Goal: Task Accomplishment & Management: Manage account settings

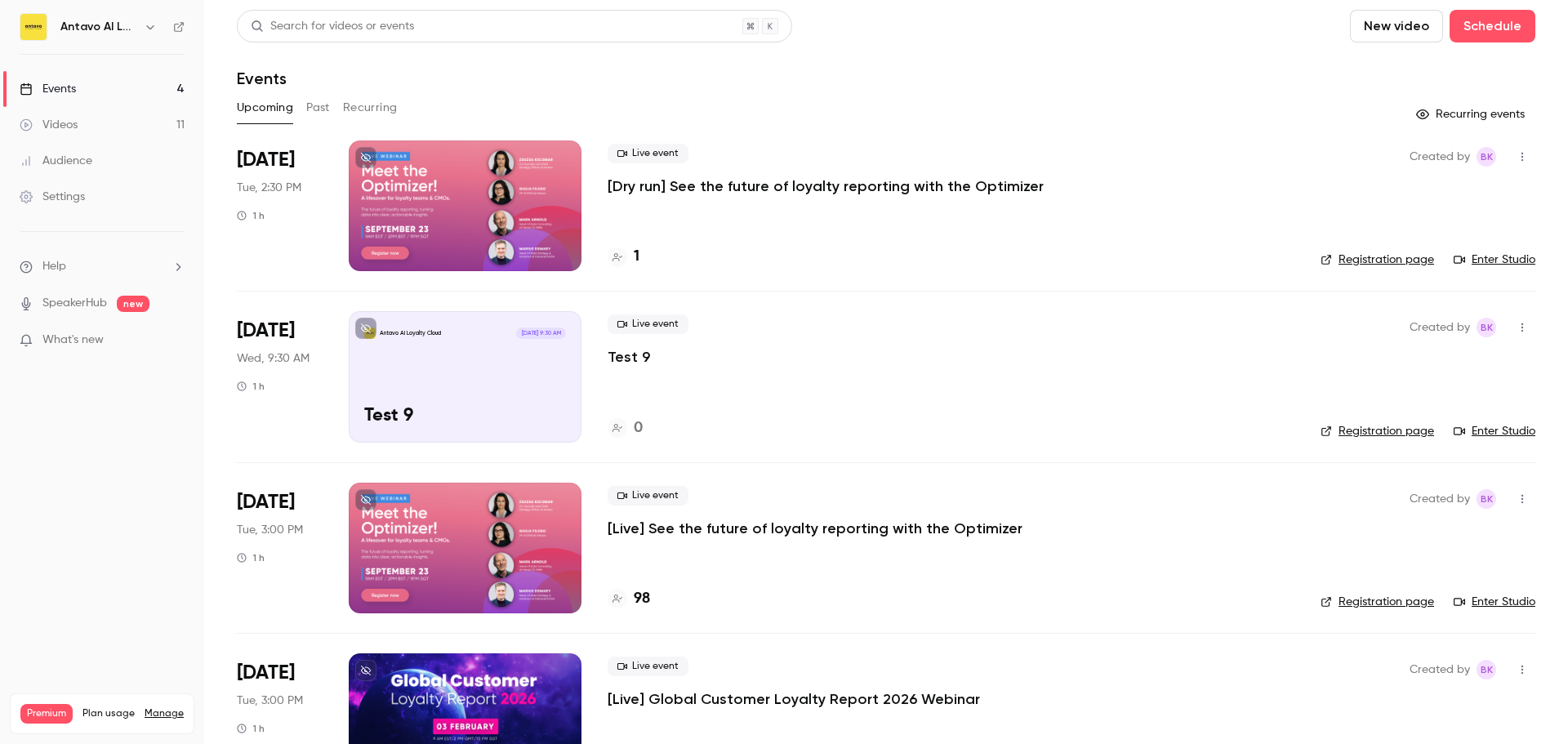
click at [1469, 258] on link "Enter Studio" at bounding box center [1494, 260] width 82 height 16
click at [1480, 259] on link "Enter Studio" at bounding box center [1494, 260] width 82 height 16
click at [1485, 257] on link "Enter Studio" at bounding box center [1494, 260] width 82 height 16
click at [1489, 258] on link "Enter Studio" at bounding box center [1494, 260] width 82 height 16
click at [1515, 156] on icon "button" at bounding box center [1521, 156] width 13 height 12
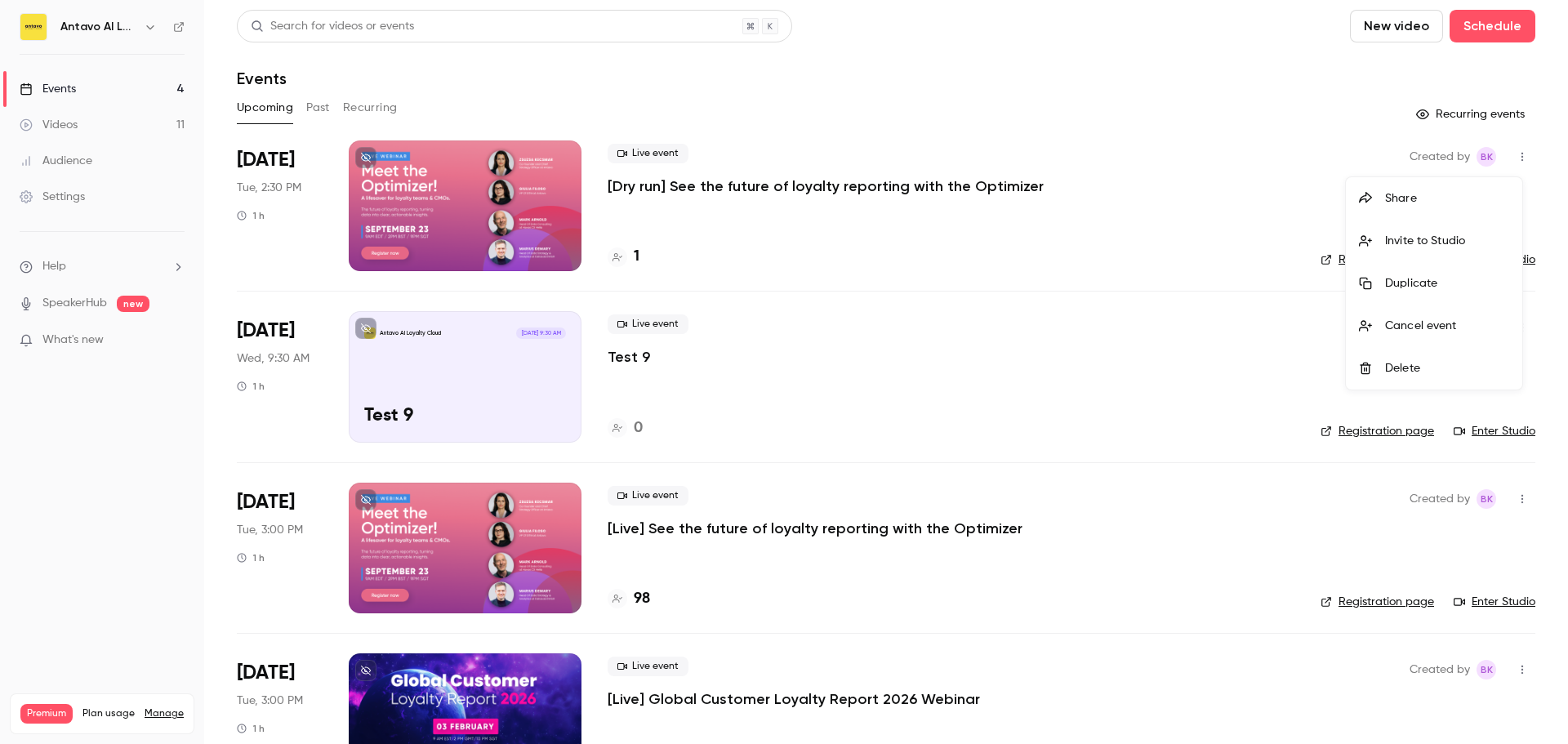
click at [1471, 247] on div "Invite to Studio" at bounding box center [1447, 241] width 124 height 16
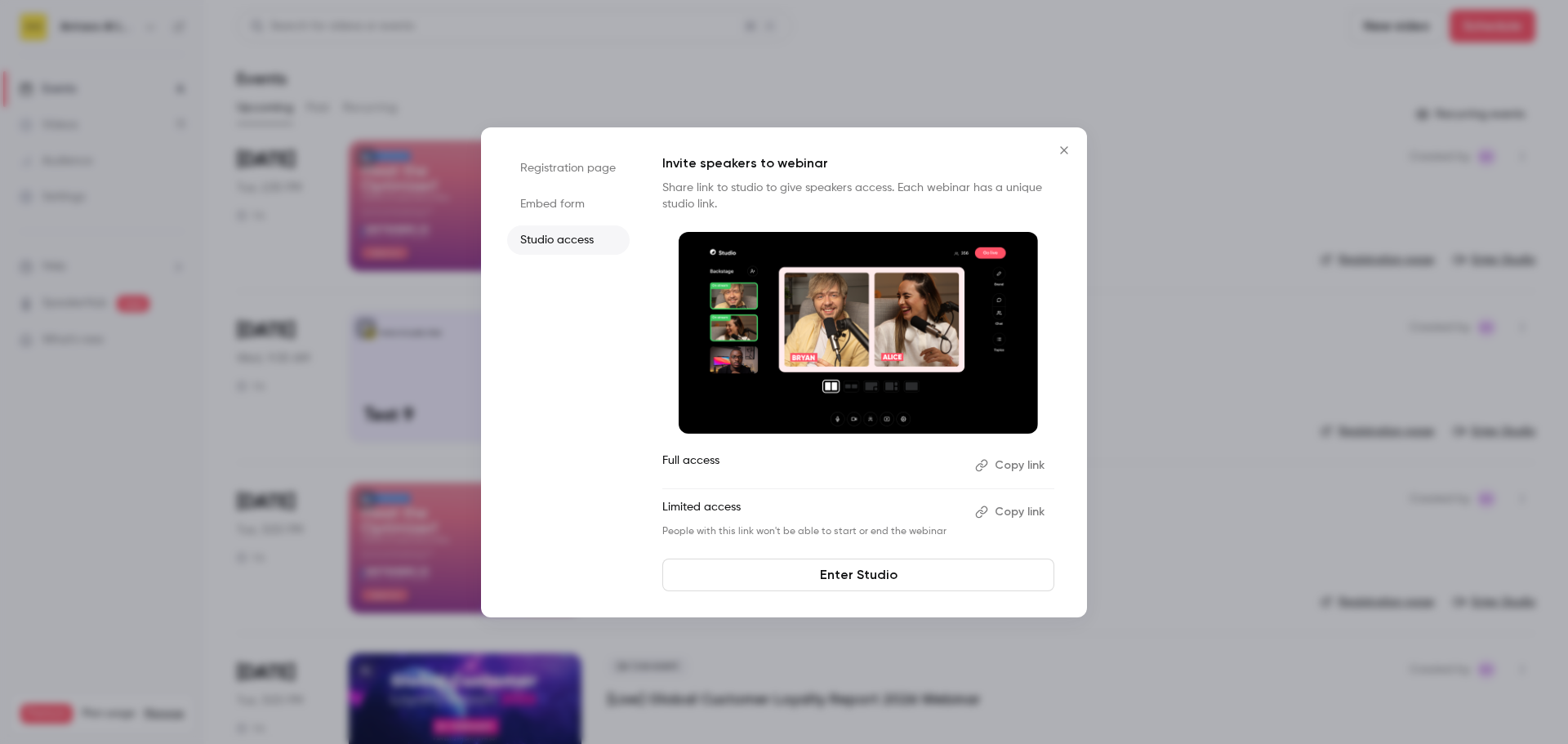
click at [1063, 144] on icon "Close" at bounding box center [1064, 150] width 20 height 13
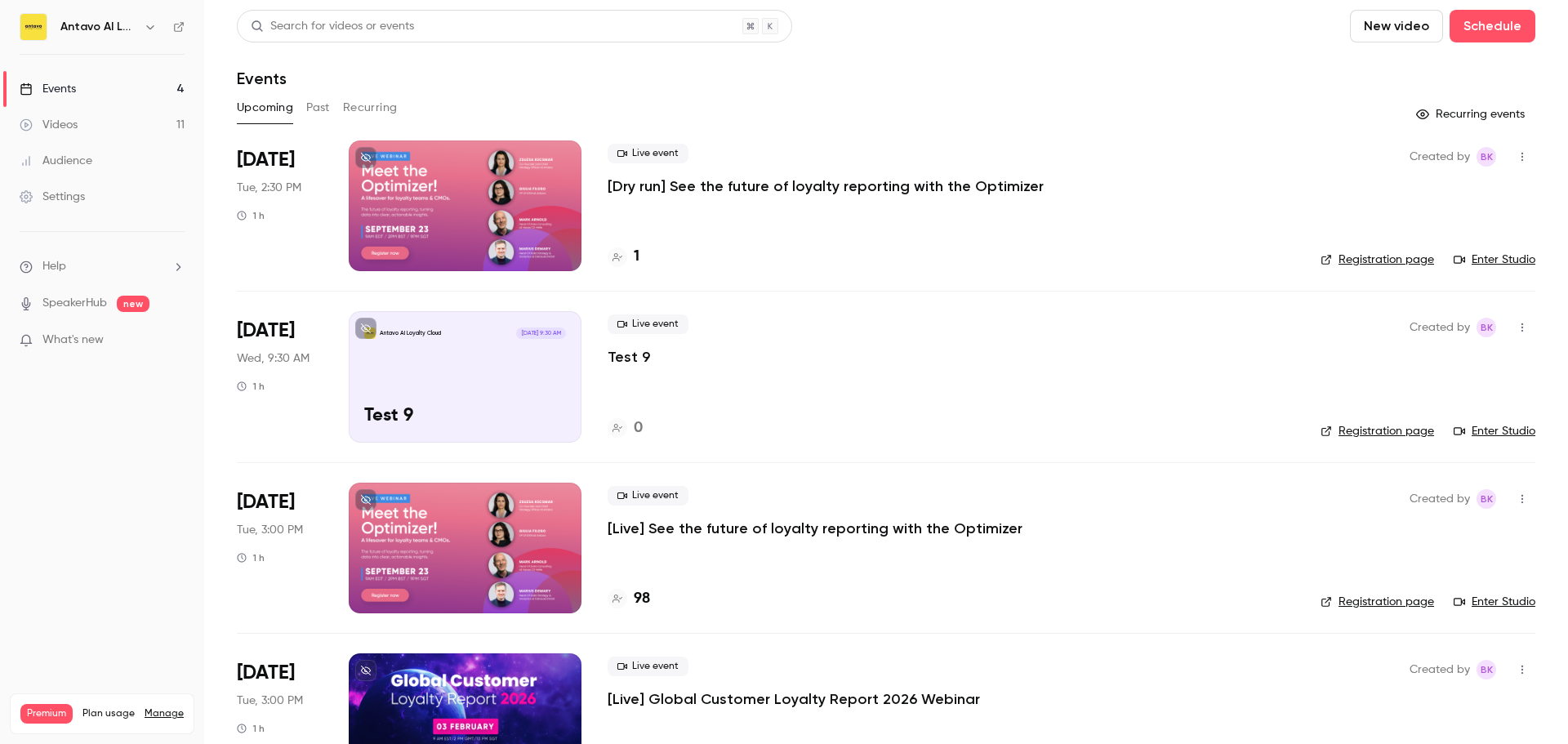
click at [1515, 152] on icon "button" at bounding box center [1521, 156] width 13 height 12
click at [1413, 234] on div "Invite to Studio" at bounding box center [1447, 241] width 124 height 16
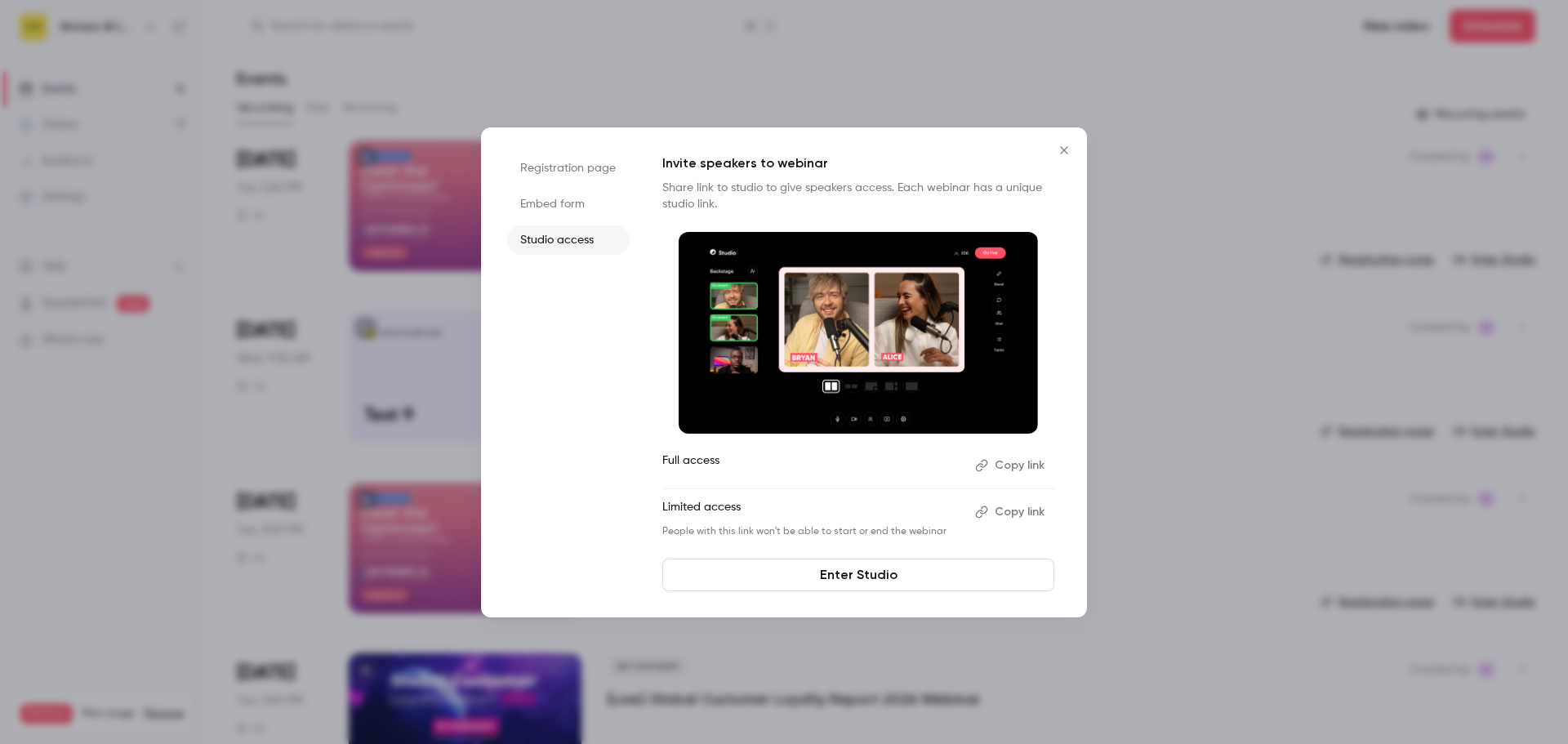
click at [1040, 463] on button "Copy link" at bounding box center [1011, 465] width 86 height 26
click at [871, 576] on link "Enter Studio" at bounding box center [858, 575] width 392 height 32
click at [576, 169] on li "Registration page" at bounding box center [568, 168] width 123 height 30
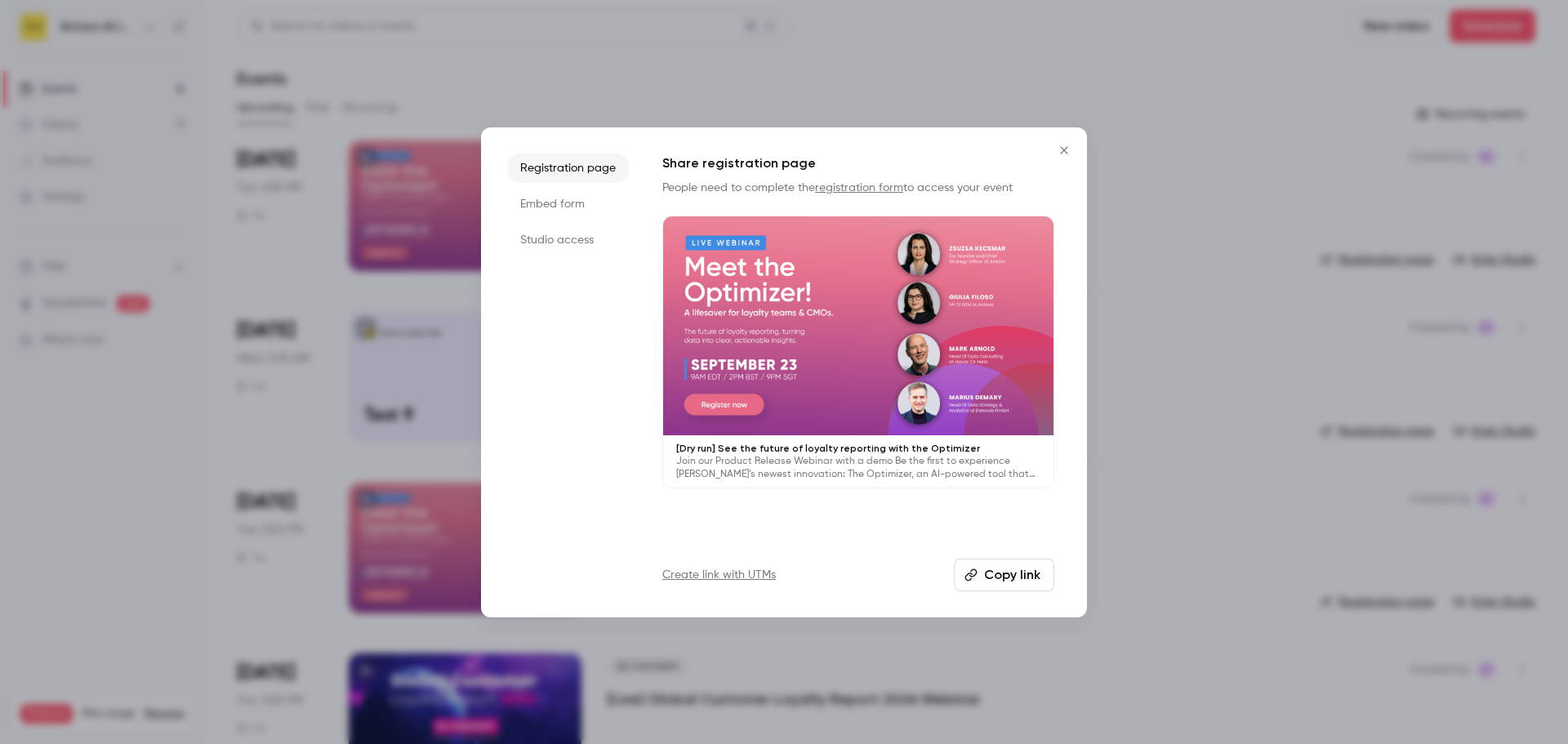
click at [1009, 578] on button "Copy link" at bounding box center [1004, 575] width 100 height 32
click at [1067, 147] on icon "Close" at bounding box center [1063, 150] width 7 height 7
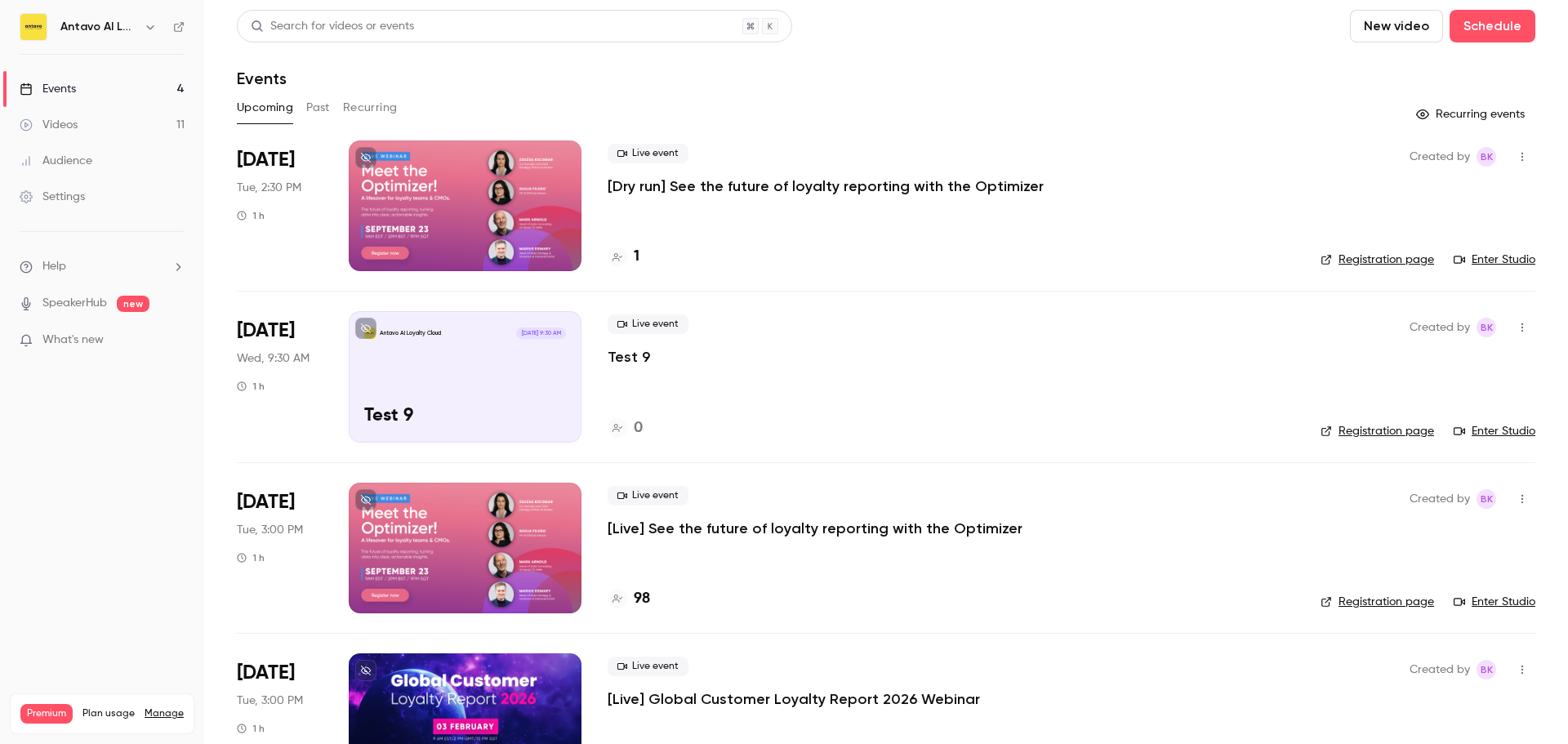
click at [879, 523] on p "[Live] See the future of loyalty reporting with the Optimizer" at bounding box center [815, 528] width 415 height 20
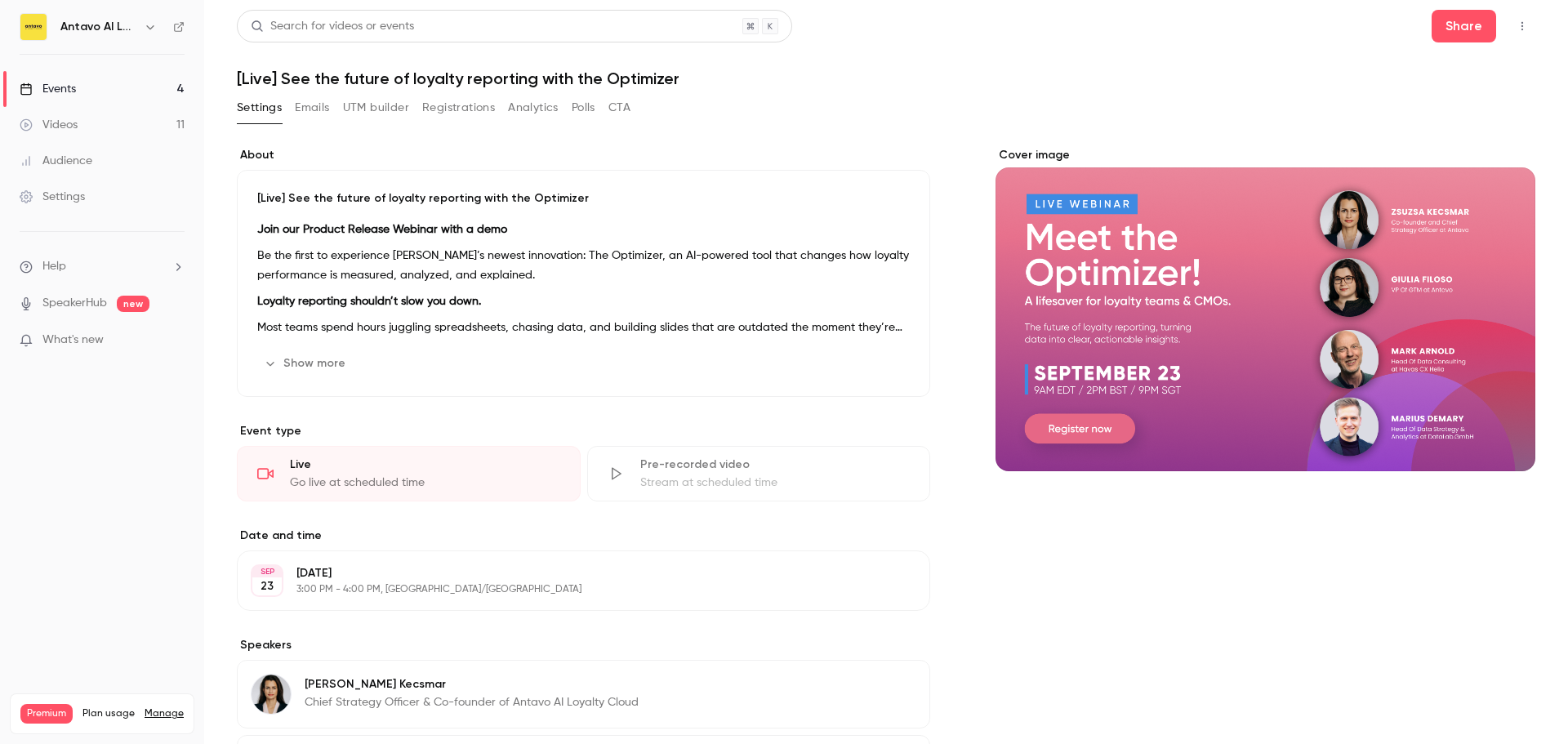
click at [330, 361] on button "Show more" at bounding box center [306, 363] width 98 height 26
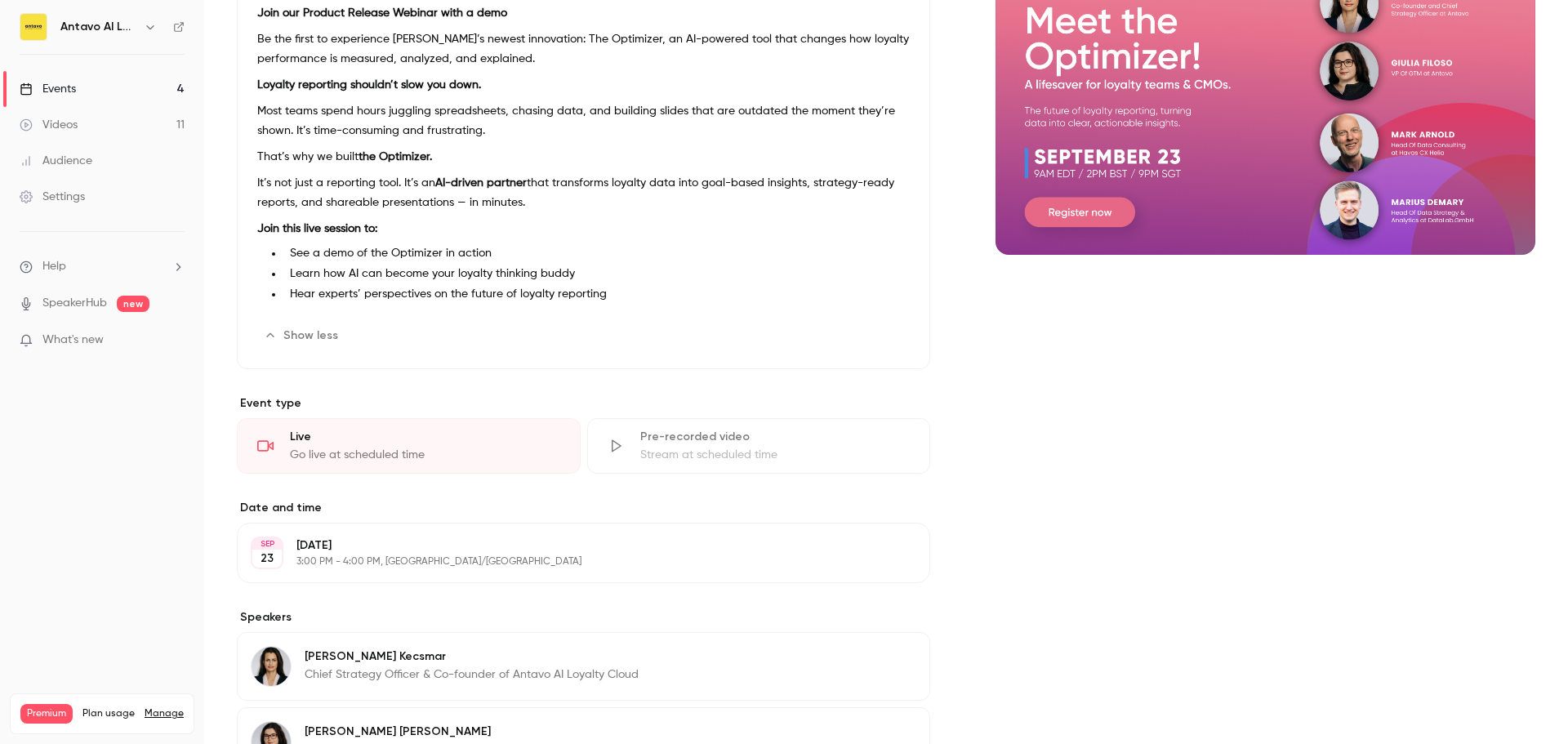
scroll to position [2, 0]
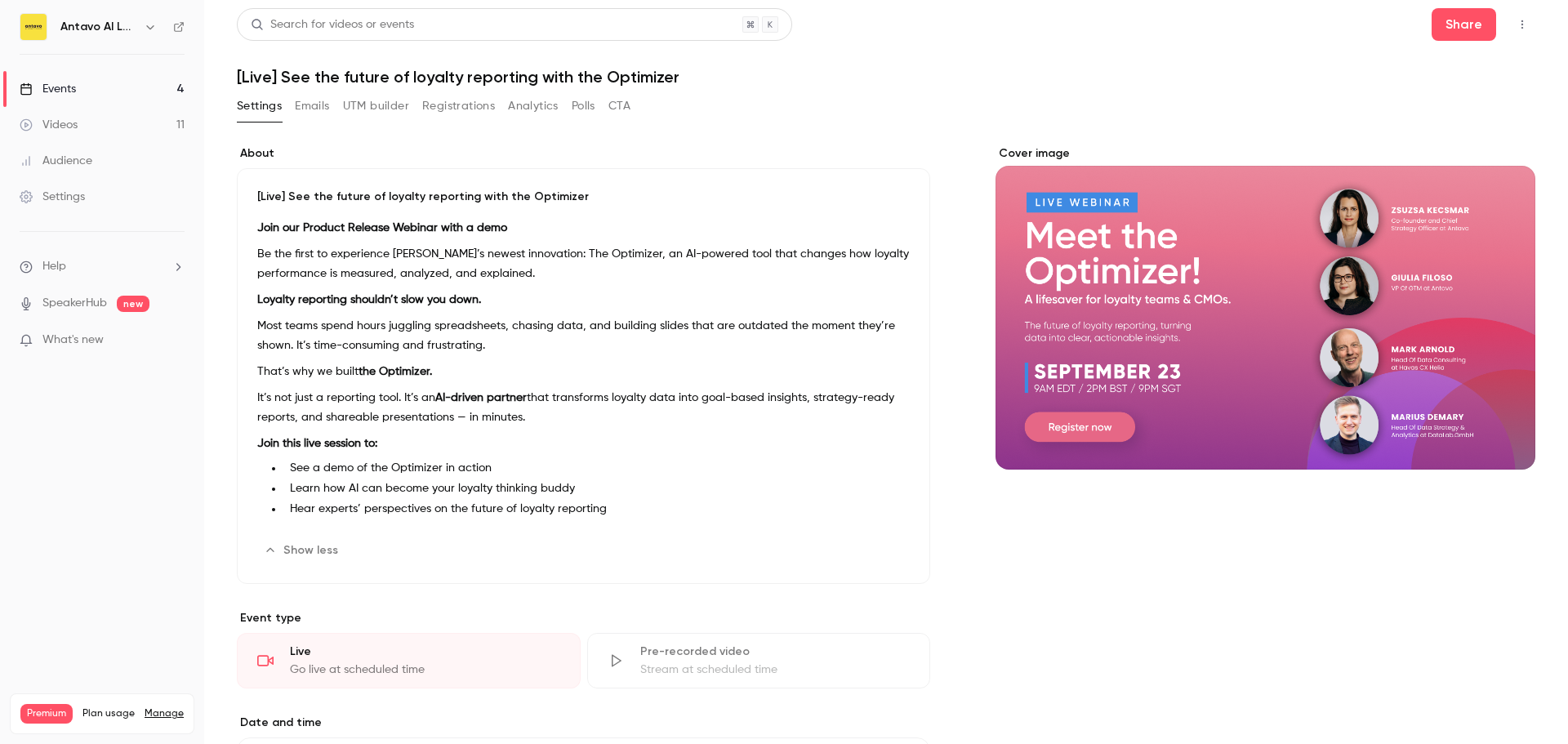
drag, startPoint x: 49, startPoint y: 89, endPoint x: 75, endPoint y: 94, distance: 26.5
click at [49, 89] on div "Events" at bounding box center [48, 89] width 56 height 16
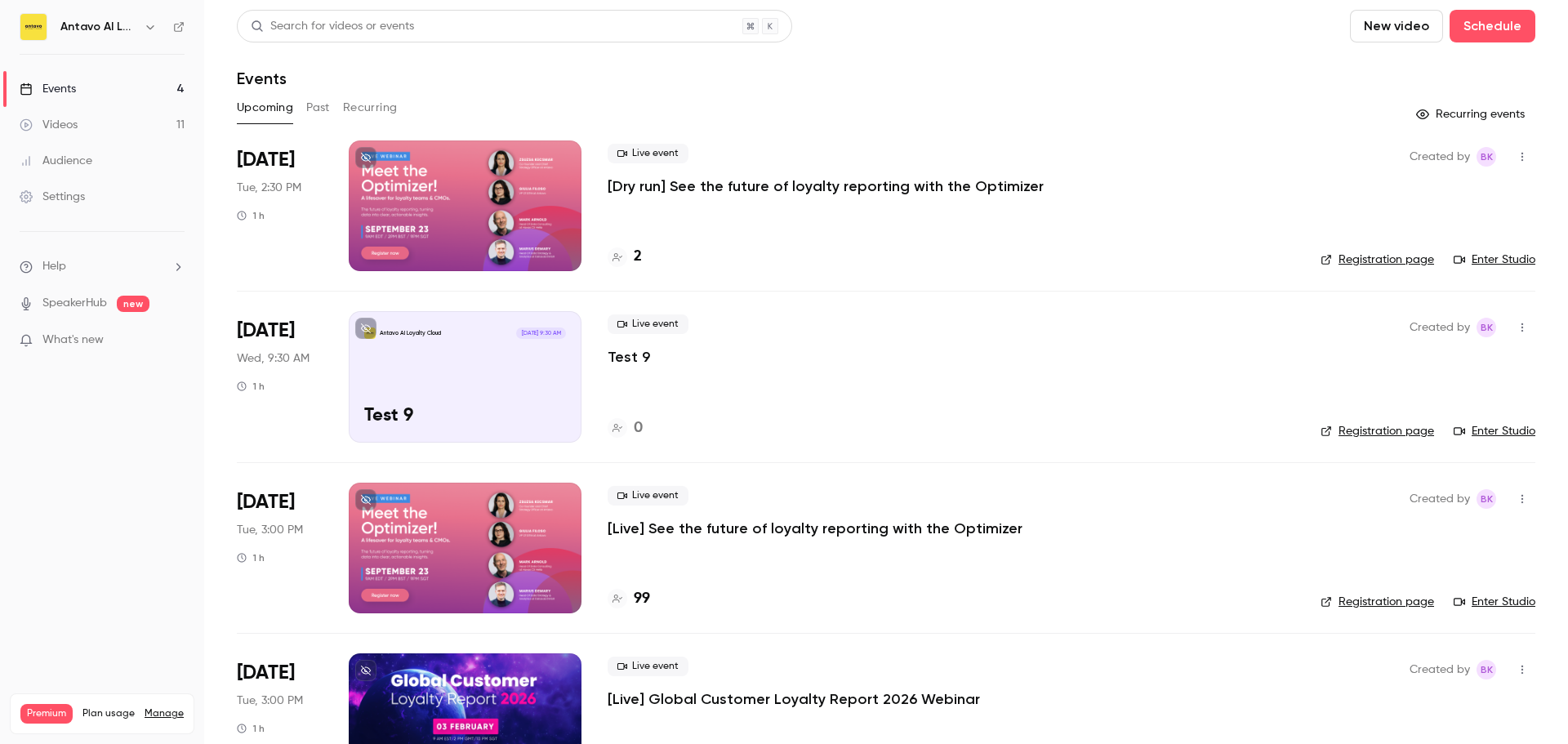
click at [1515, 161] on icon "button" at bounding box center [1521, 156] width 13 height 12
click at [906, 186] on div at bounding box center [784, 372] width 1568 height 744
click at [816, 186] on p "[Dry run] See the future of loyalty reporting with the Optimizer" at bounding box center [826, 186] width 436 height 20
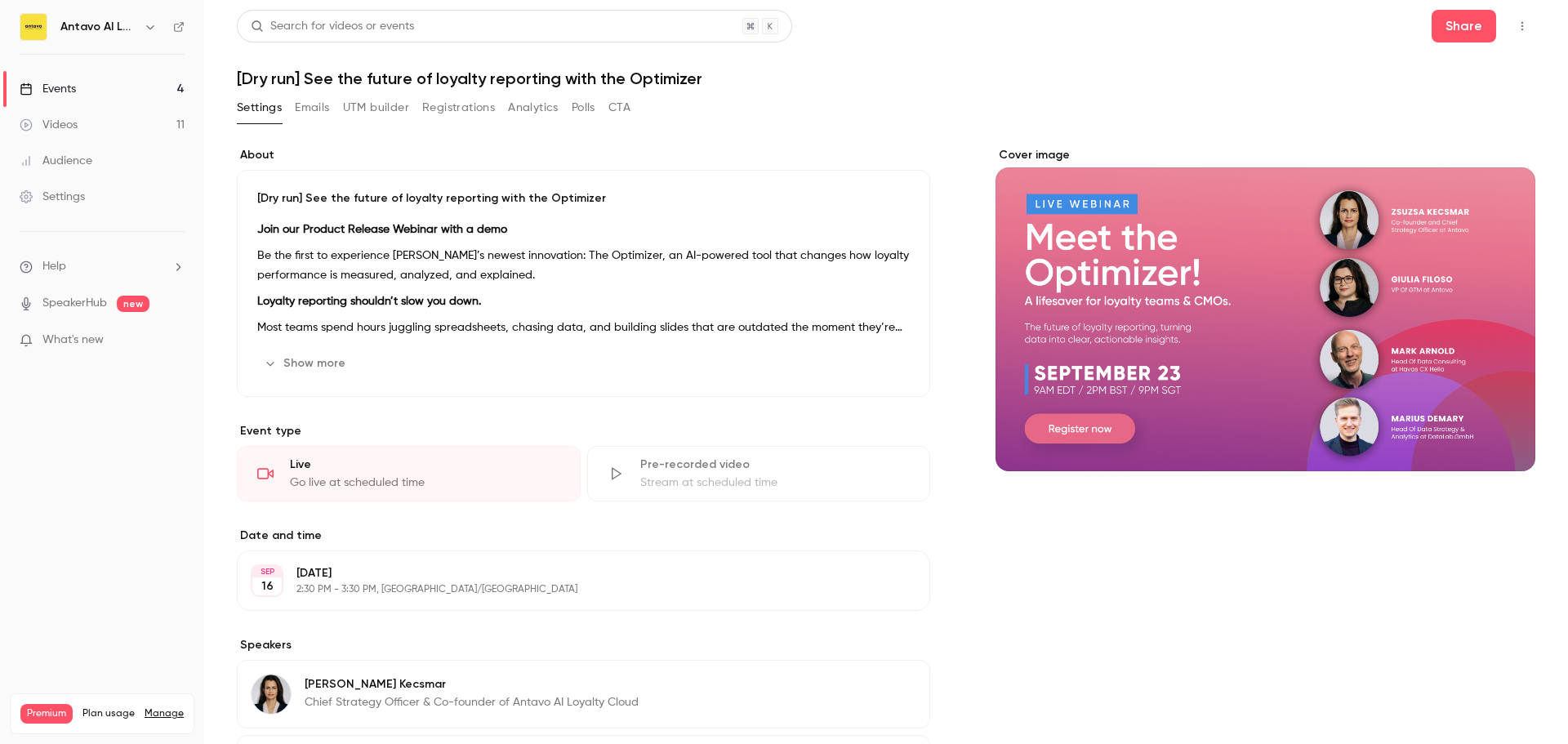
click at [315, 107] on button "Emails" at bounding box center [312, 108] width 34 height 26
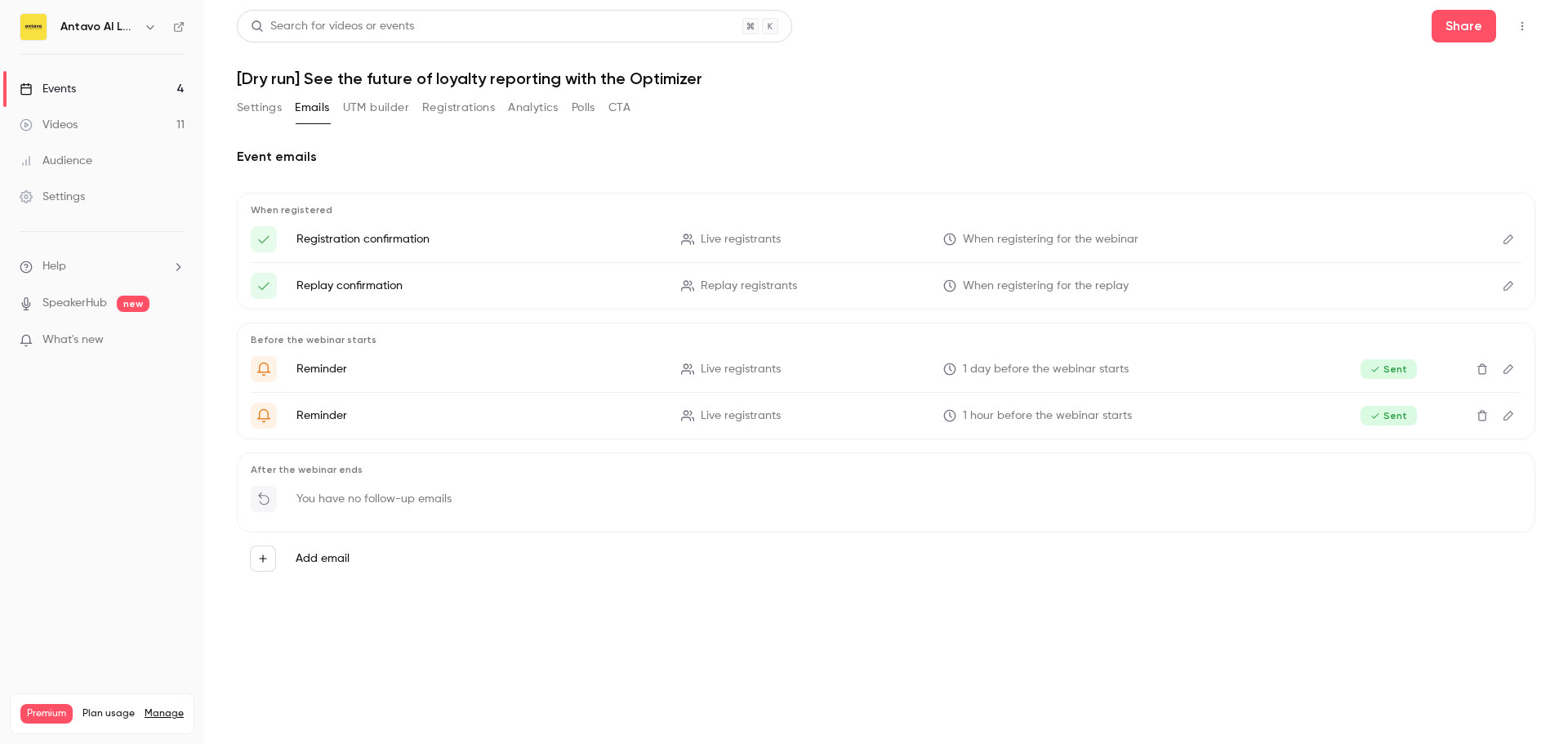
click at [452, 101] on button "Registrations" at bounding box center [458, 108] width 73 height 26
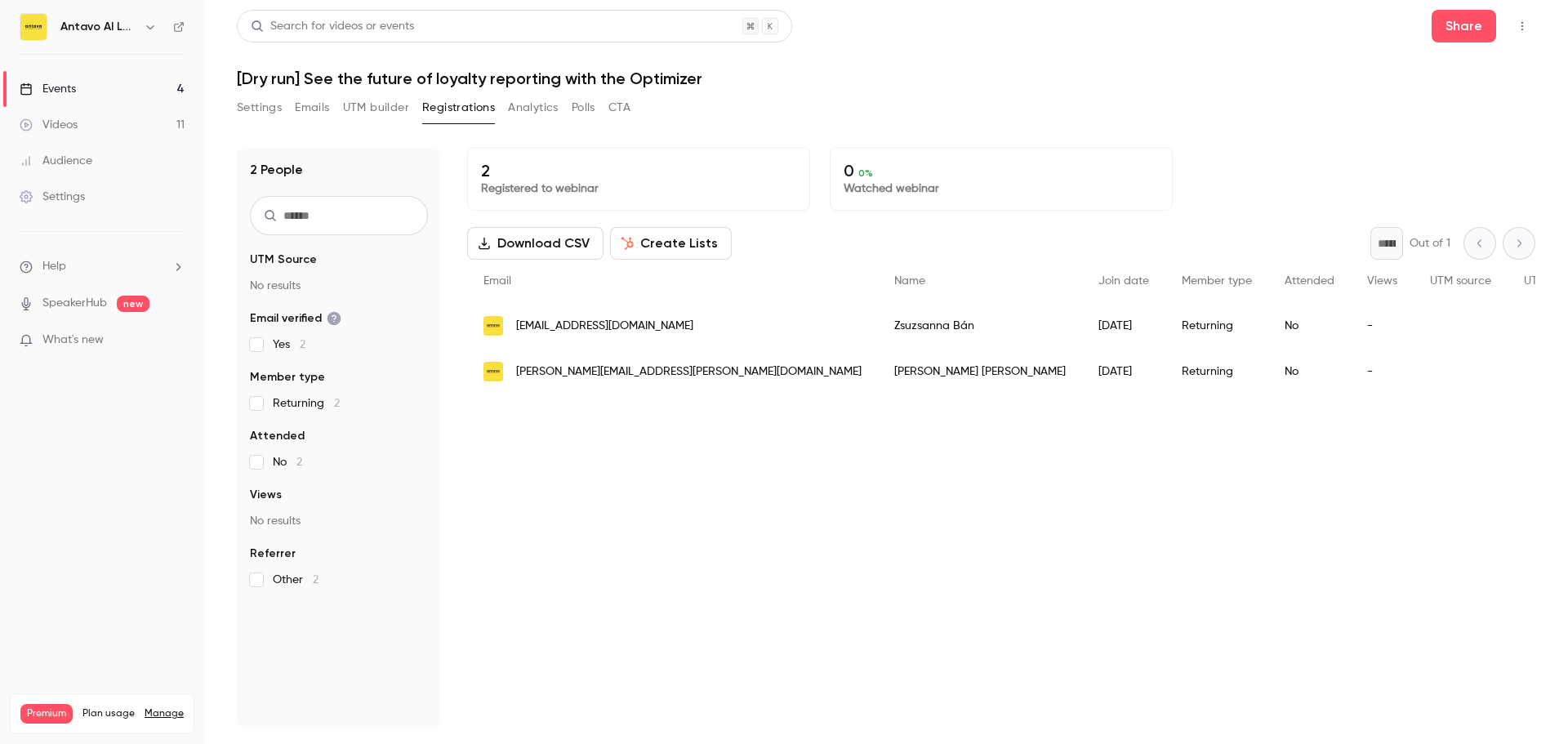
click at [531, 113] on button "Analytics" at bounding box center [533, 108] width 50 height 26
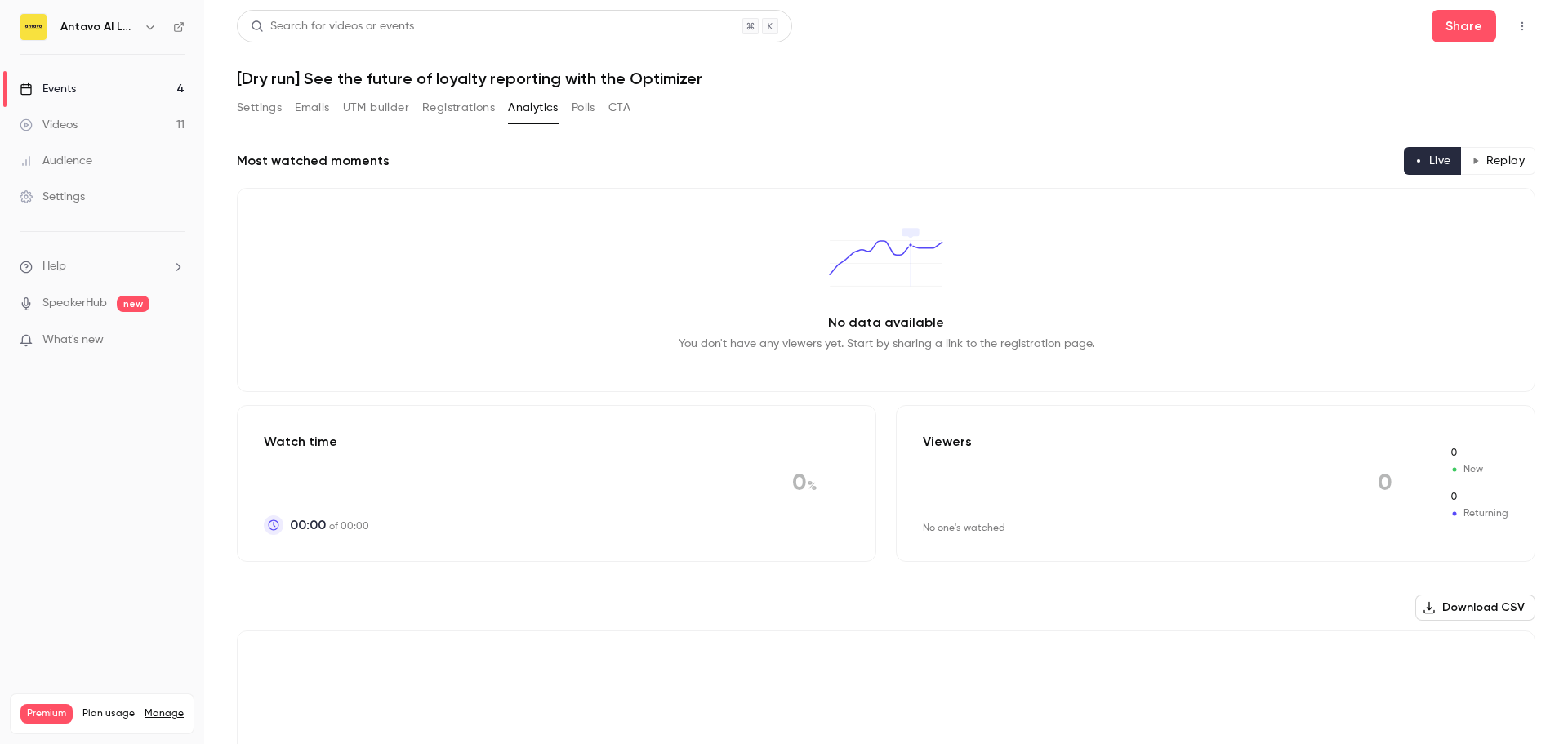
click at [587, 108] on button "Polls" at bounding box center [584, 108] width 23 height 26
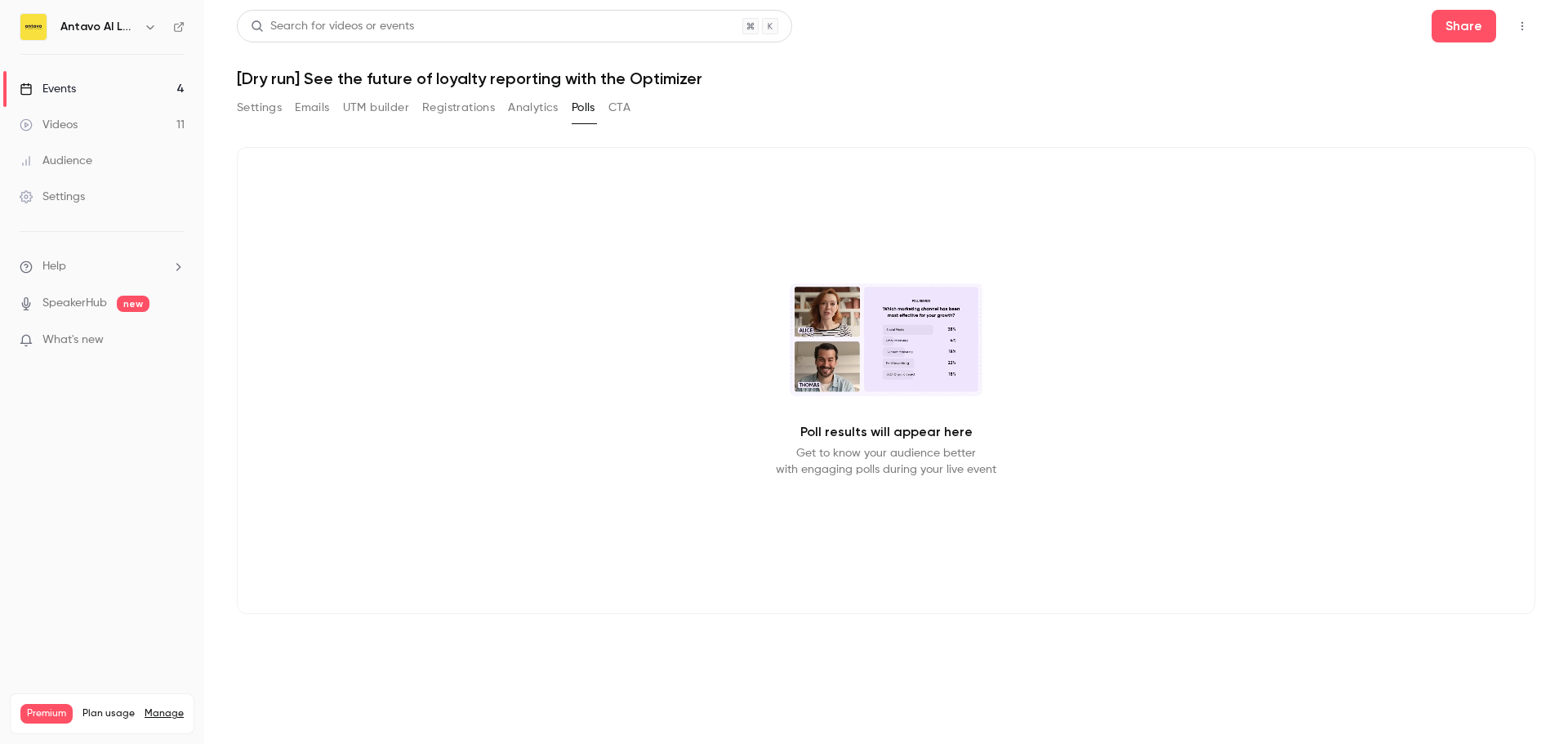
click at [620, 107] on button "CTA" at bounding box center [619, 108] width 22 height 26
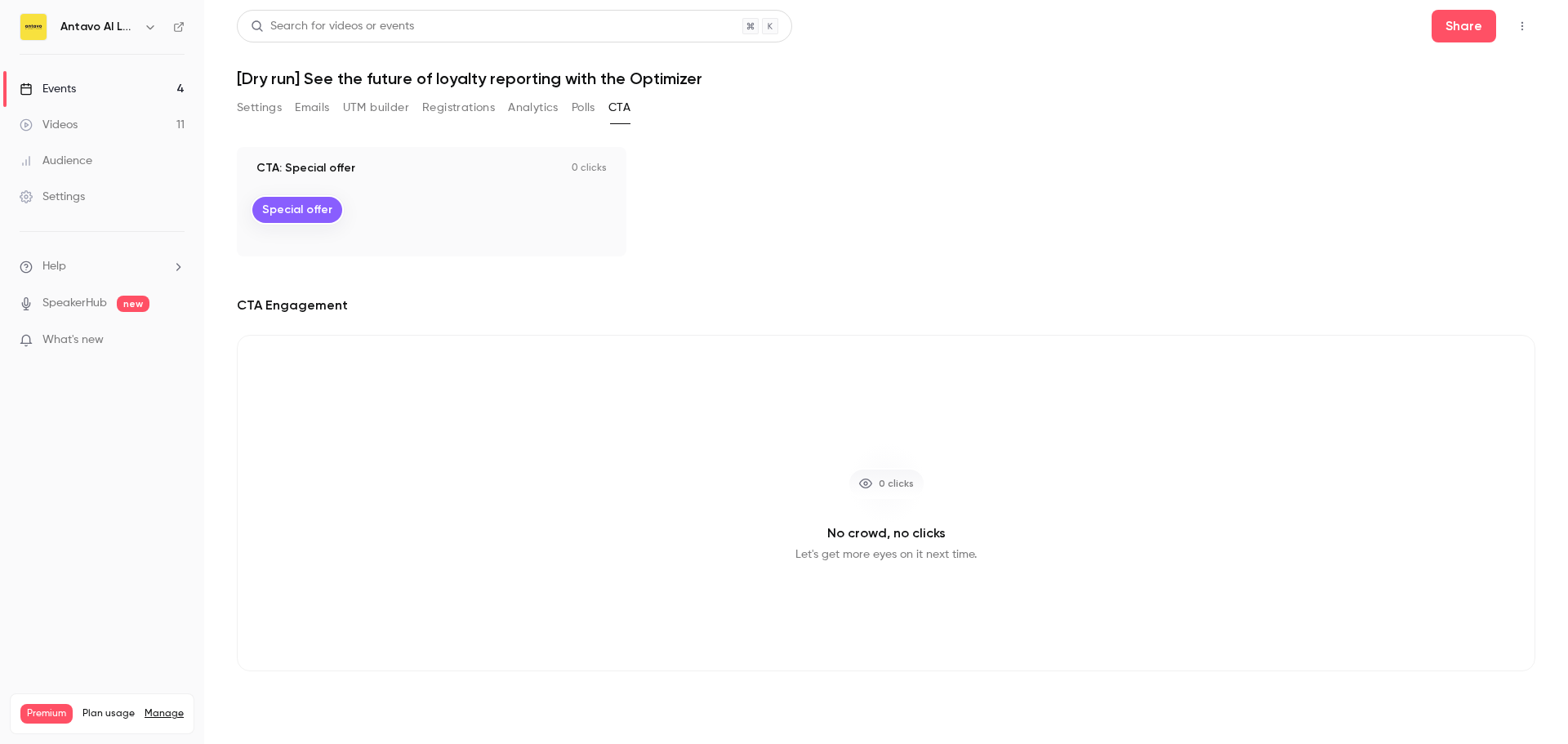
click at [264, 106] on button "Settings" at bounding box center [259, 108] width 45 height 26
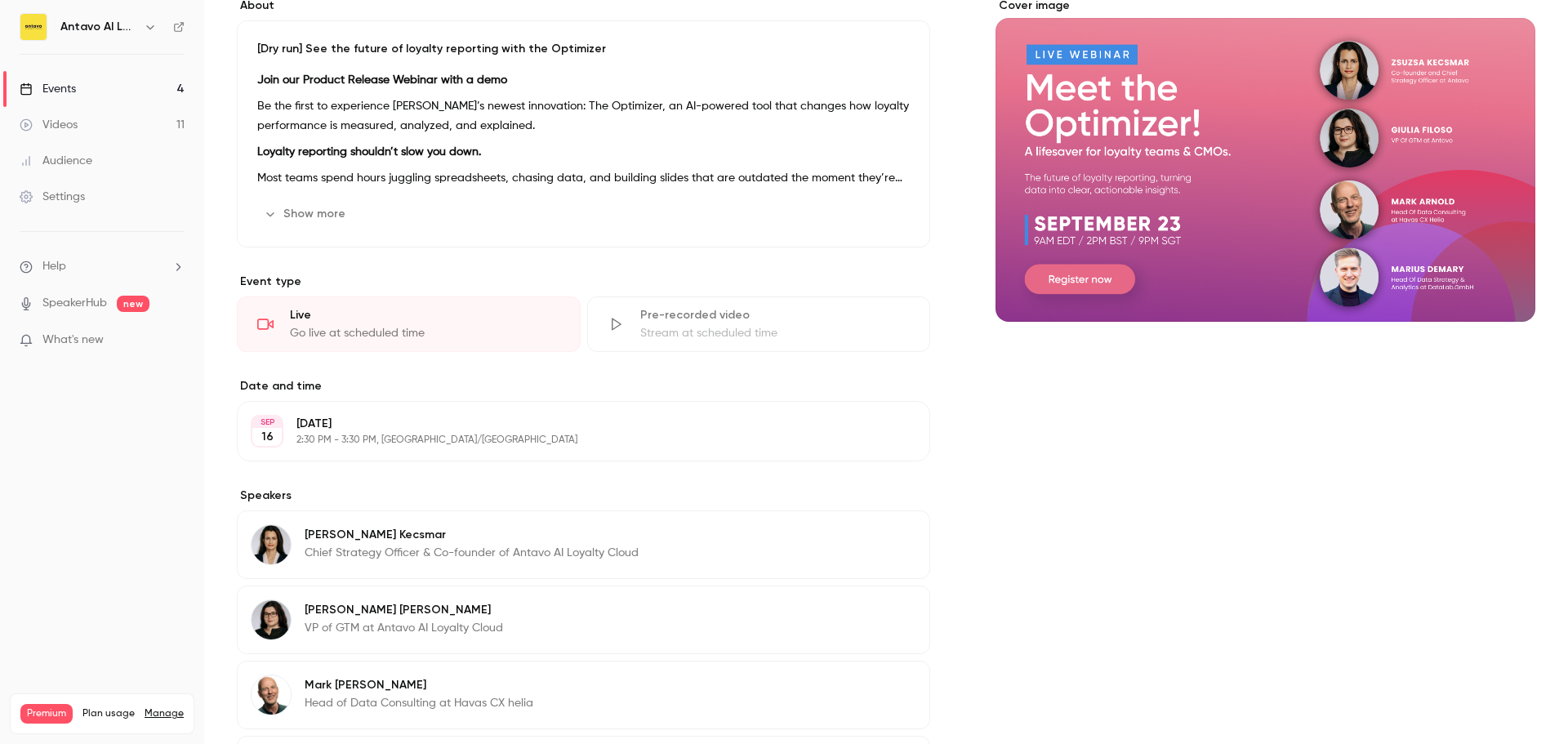
scroll to position [163, 0]
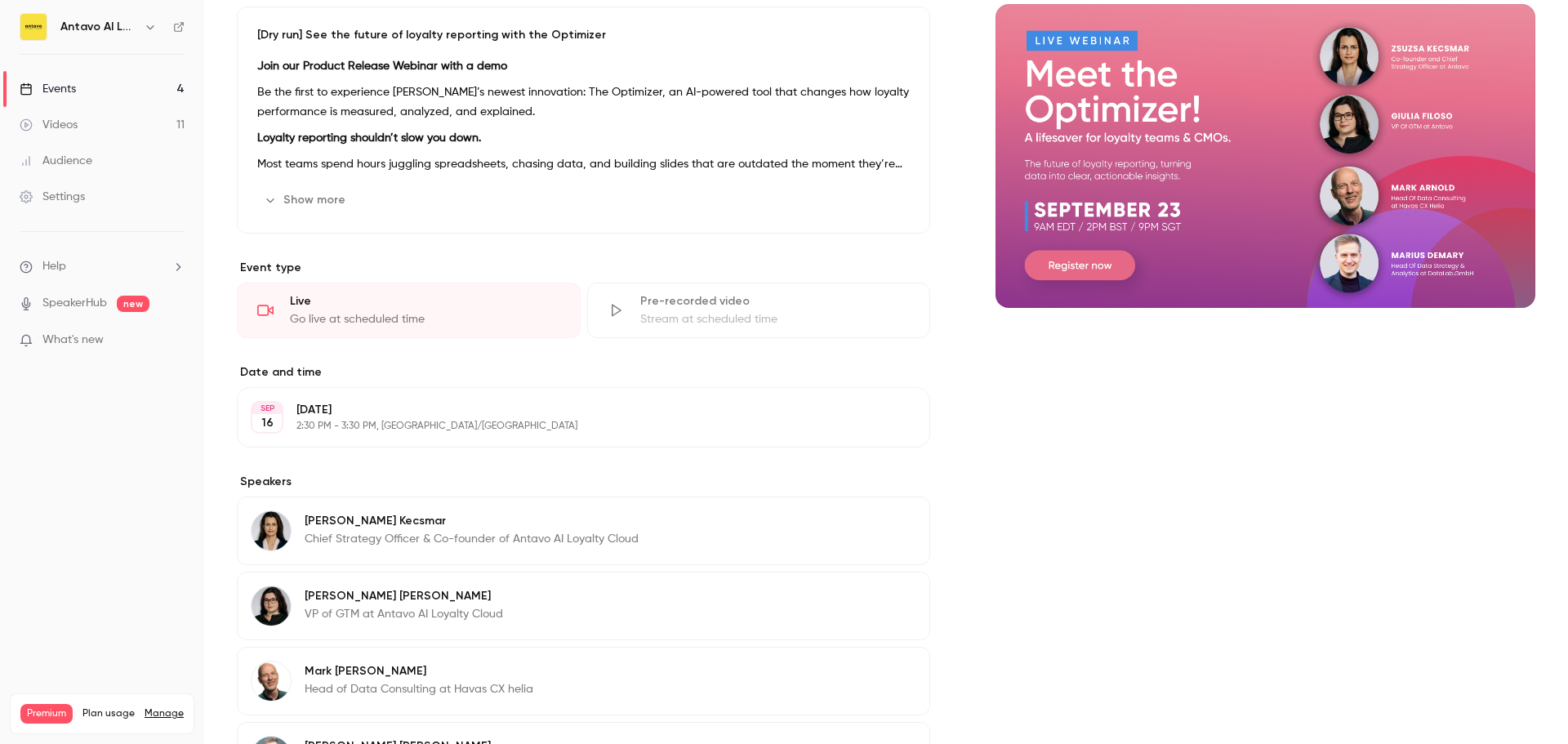
click at [316, 198] on button "Show more" at bounding box center [306, 200] width 98 height 26
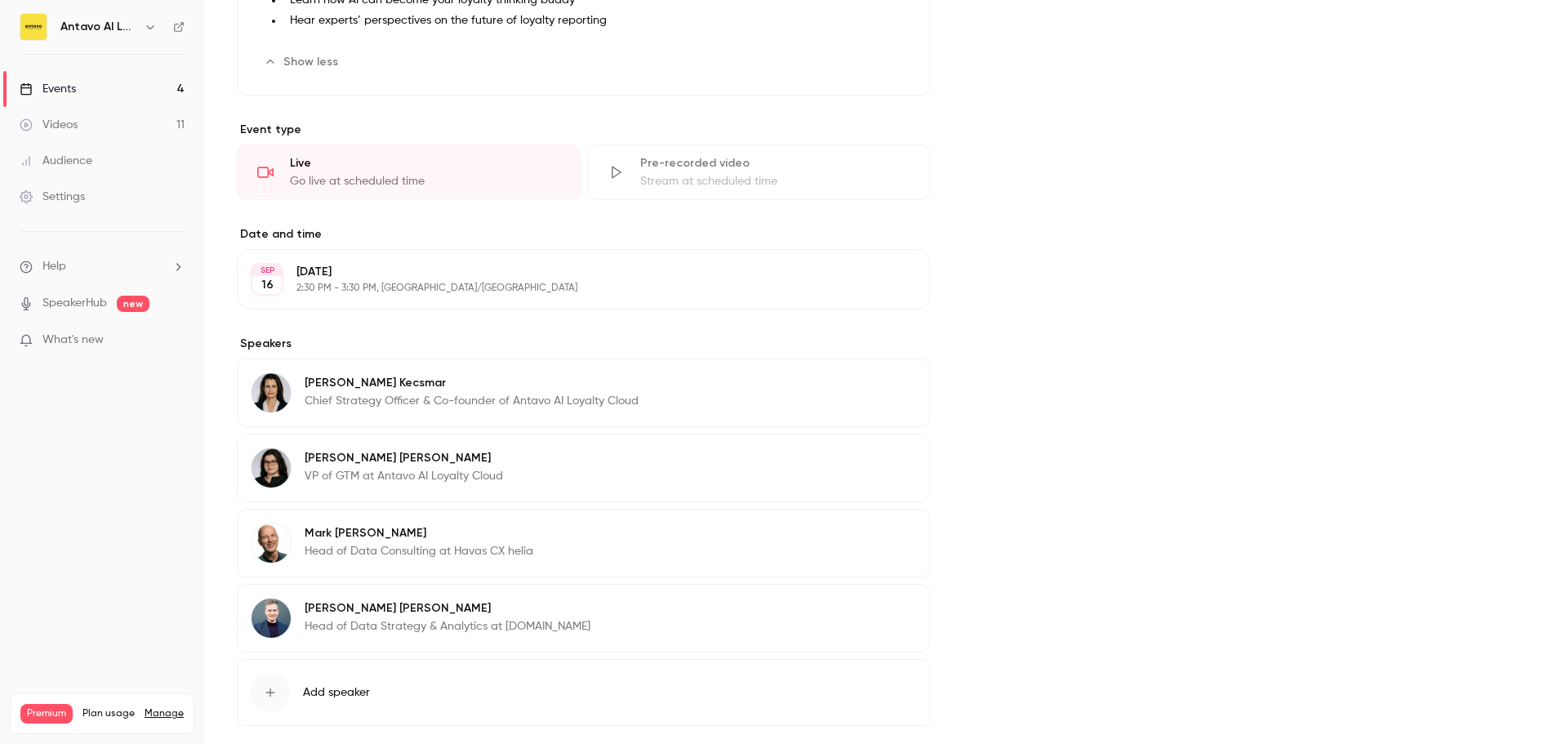
scroll to position [573, 0]
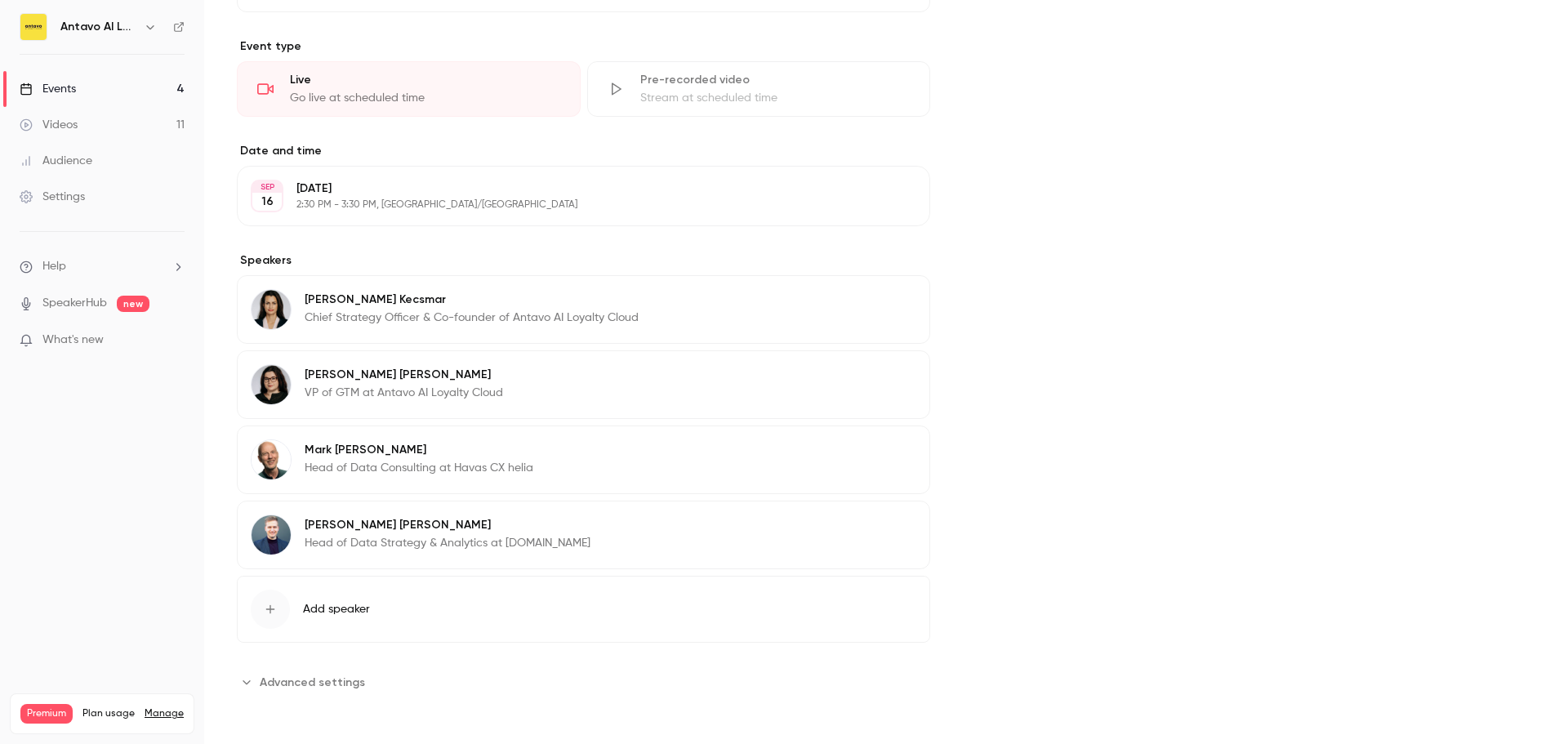
click at [273, 676] on span "Advanced settings" at bounding box center [312, 681] width 105 height 17
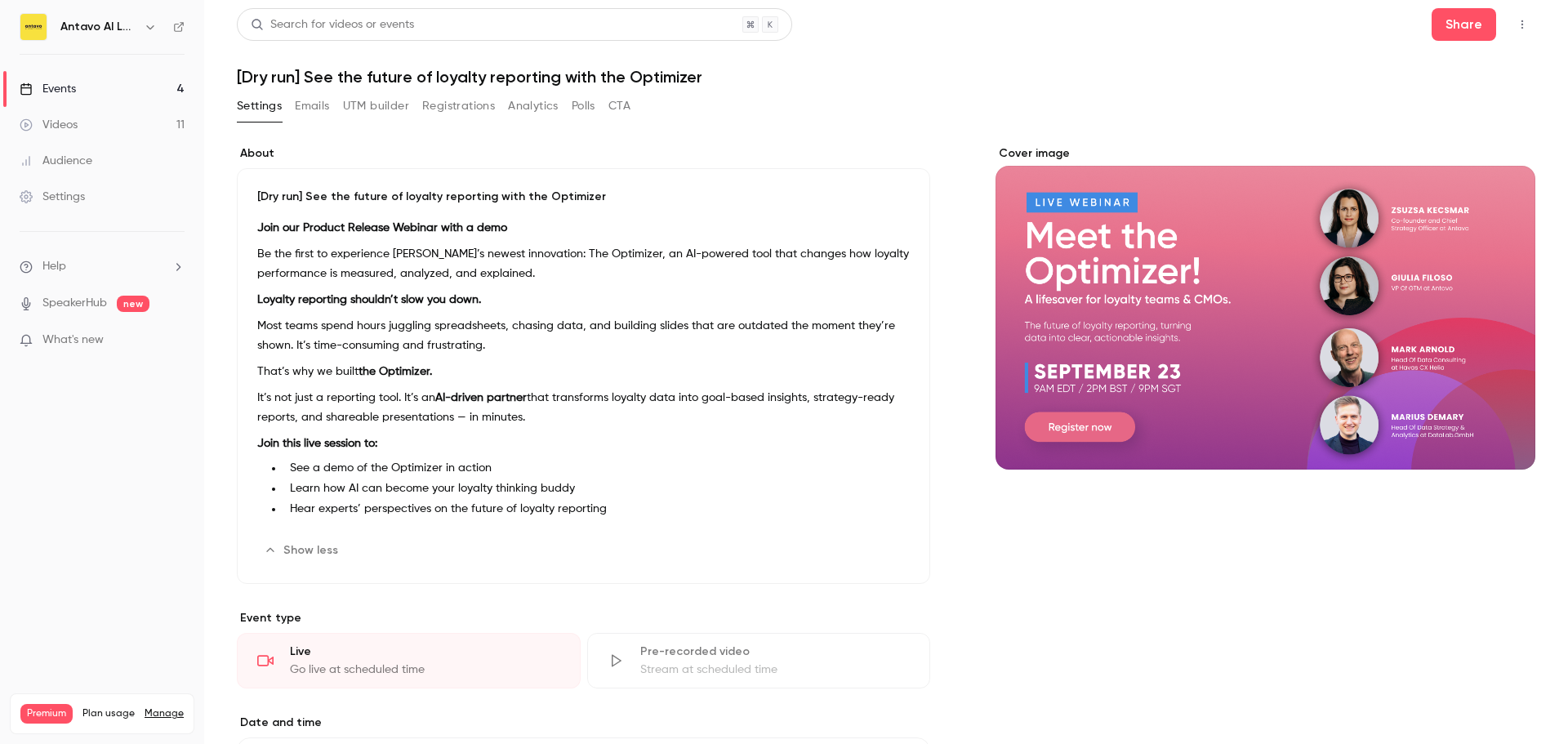
scroll to position [0, 0]
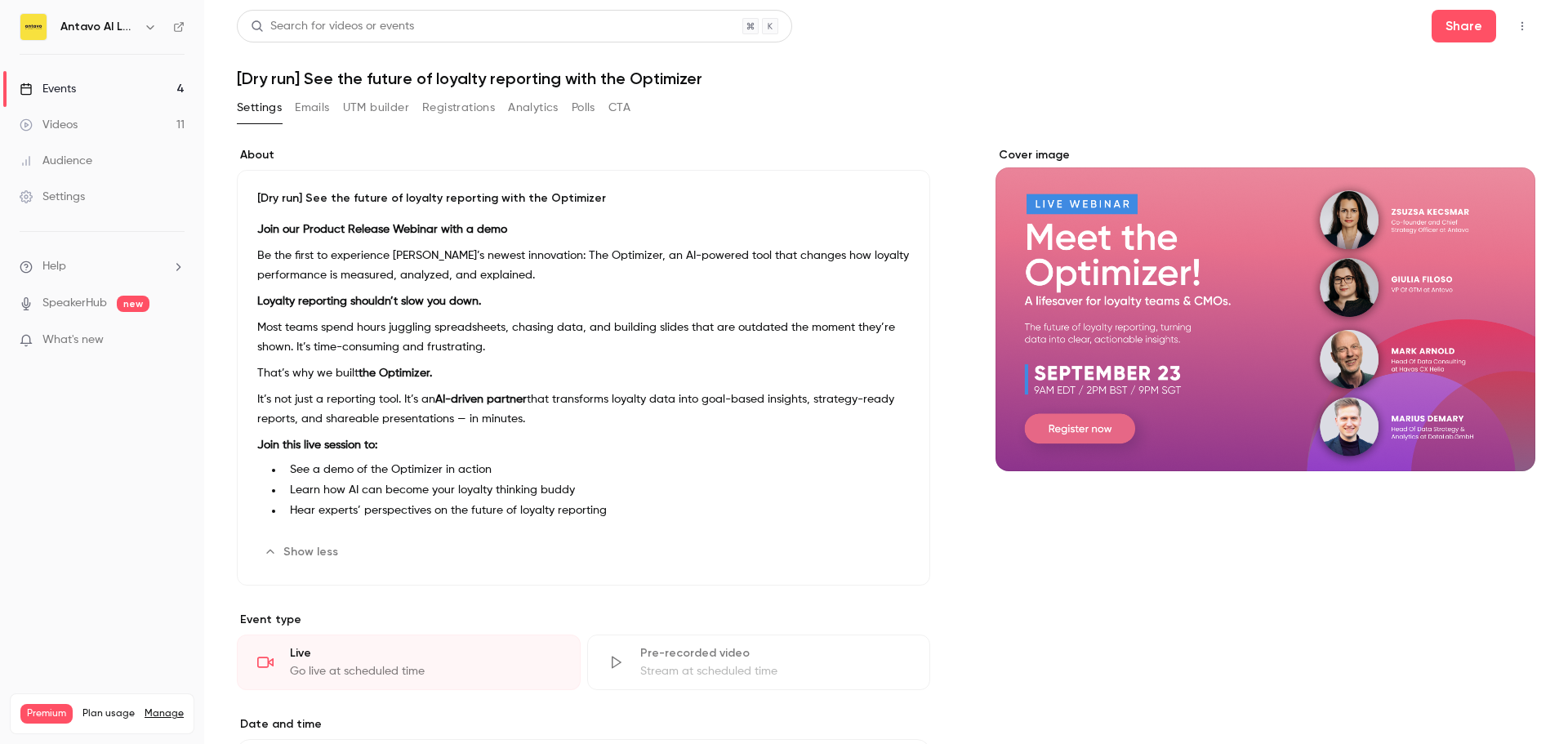
click at [89, 91] on link "Events 4" at bounding box center [102, 89] width 204 height 36
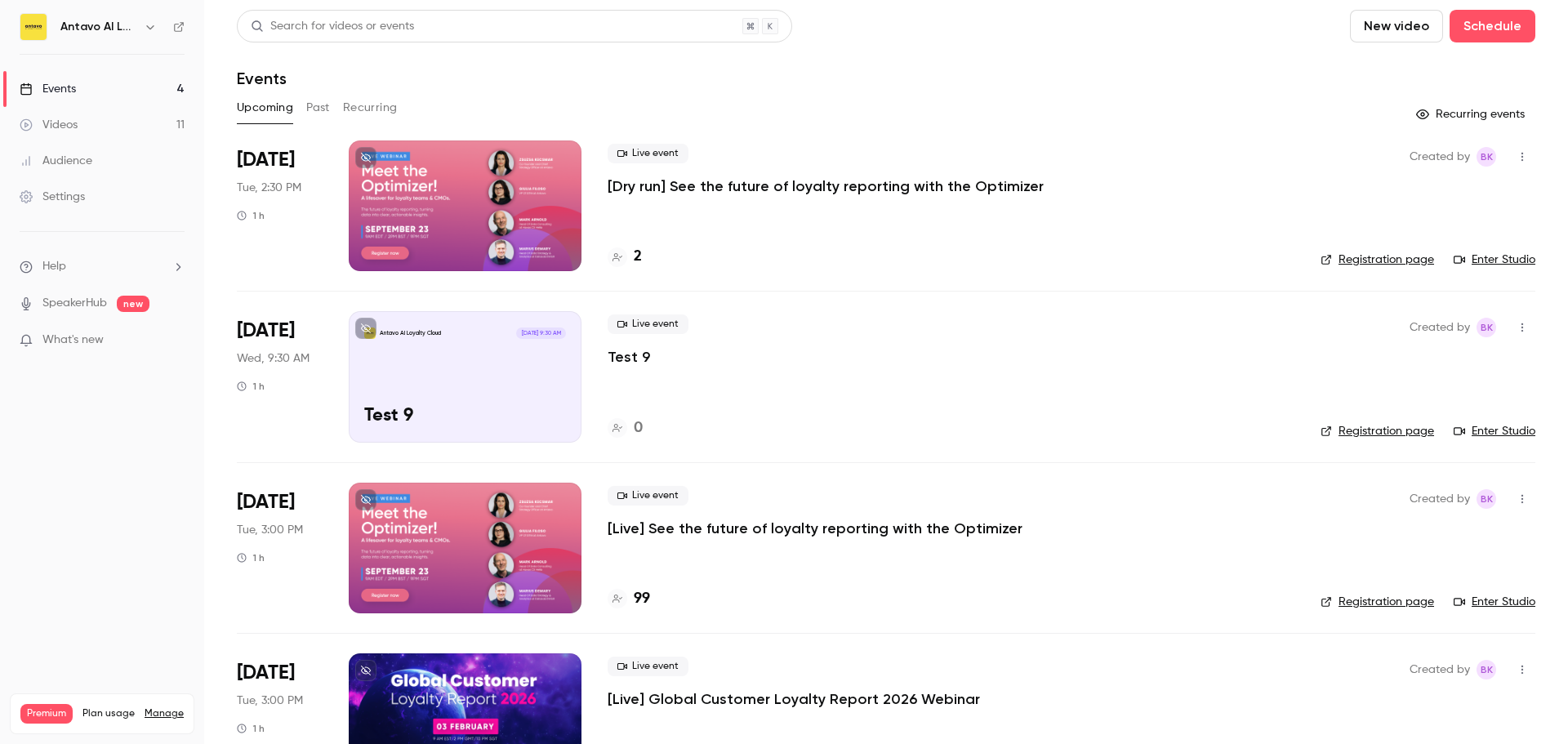
click at [629, 351] on p "Test 9" at bounding box center [628, 357] width 42 height 20
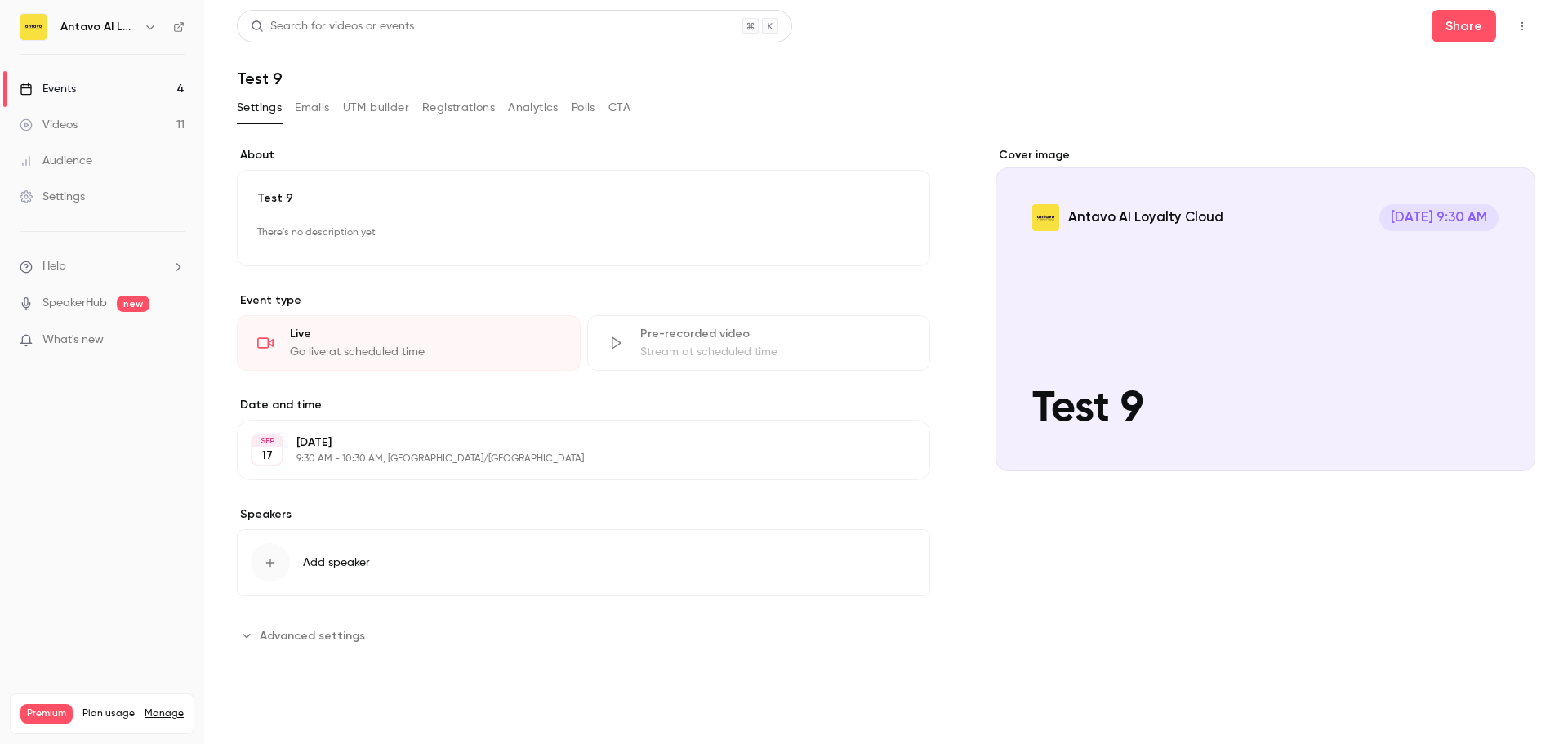
click at [282, 636] on span "Advanced settings" at bounding box center [312, 635] width 105 height 17
click at [619, 721] on input "**********" at bounding box center [646, 715] width 540 height 39
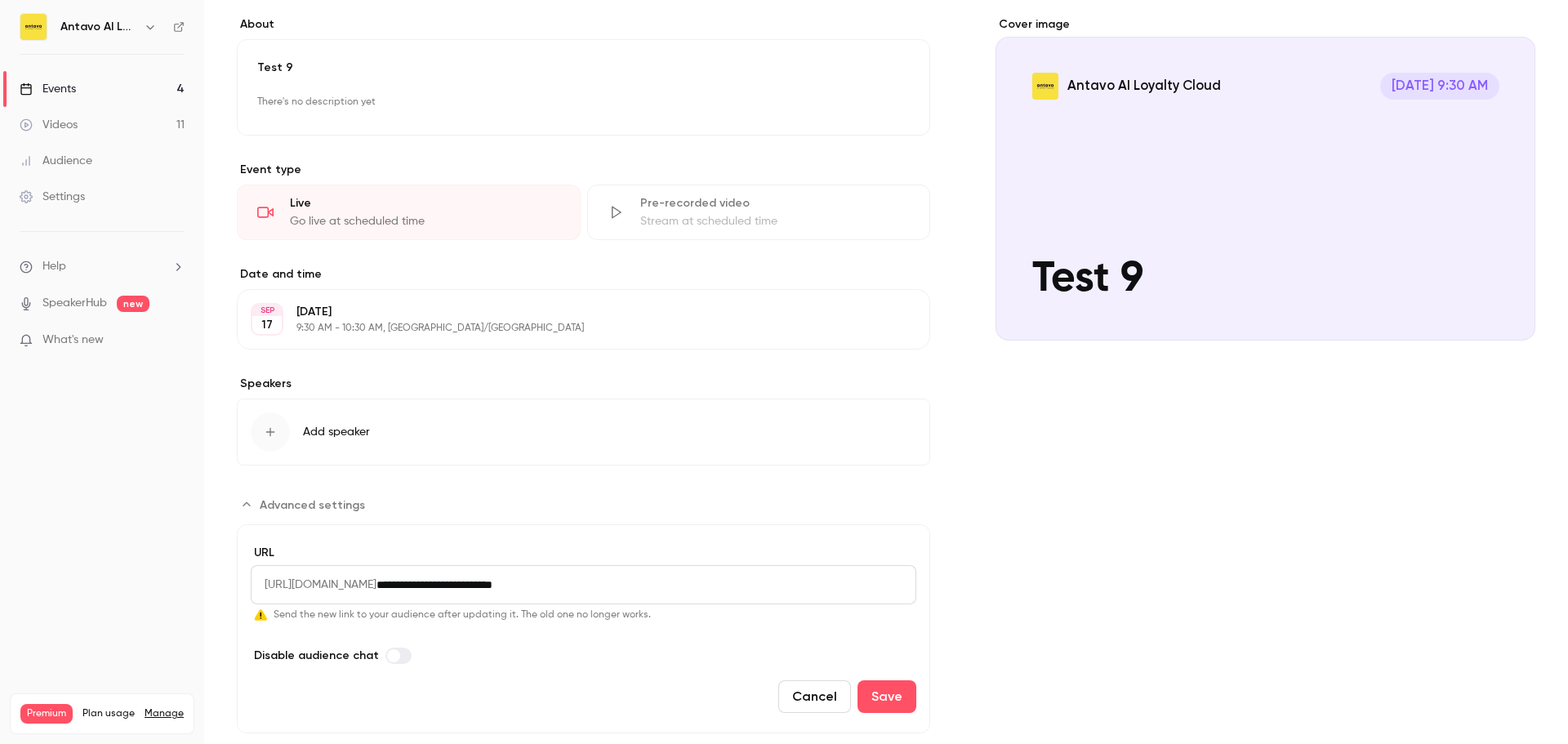
scroll to position [163, 0]
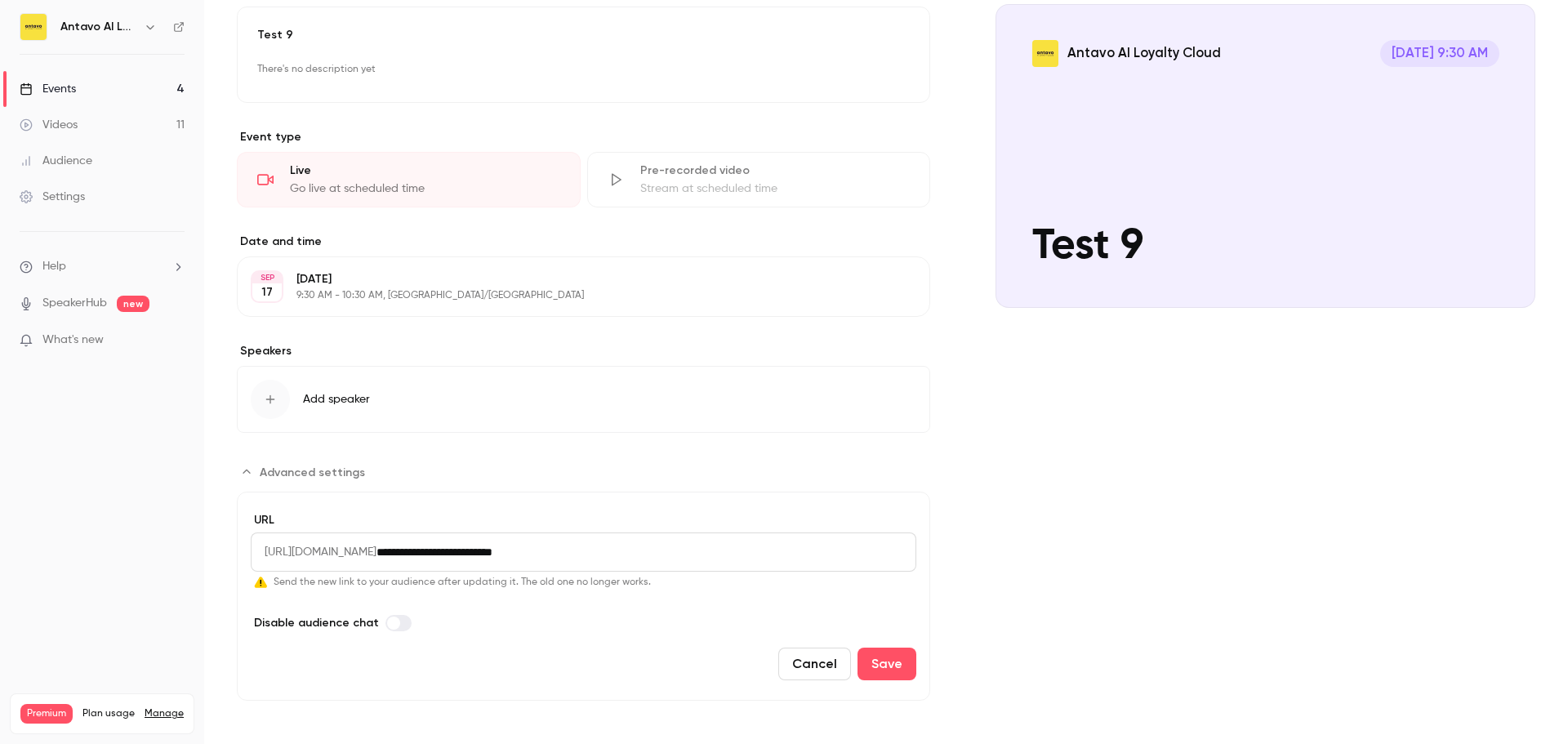
type input "**********"
click at [818, 662] on button "Cancel" at bounding box center [814, 663] width 73 height 32
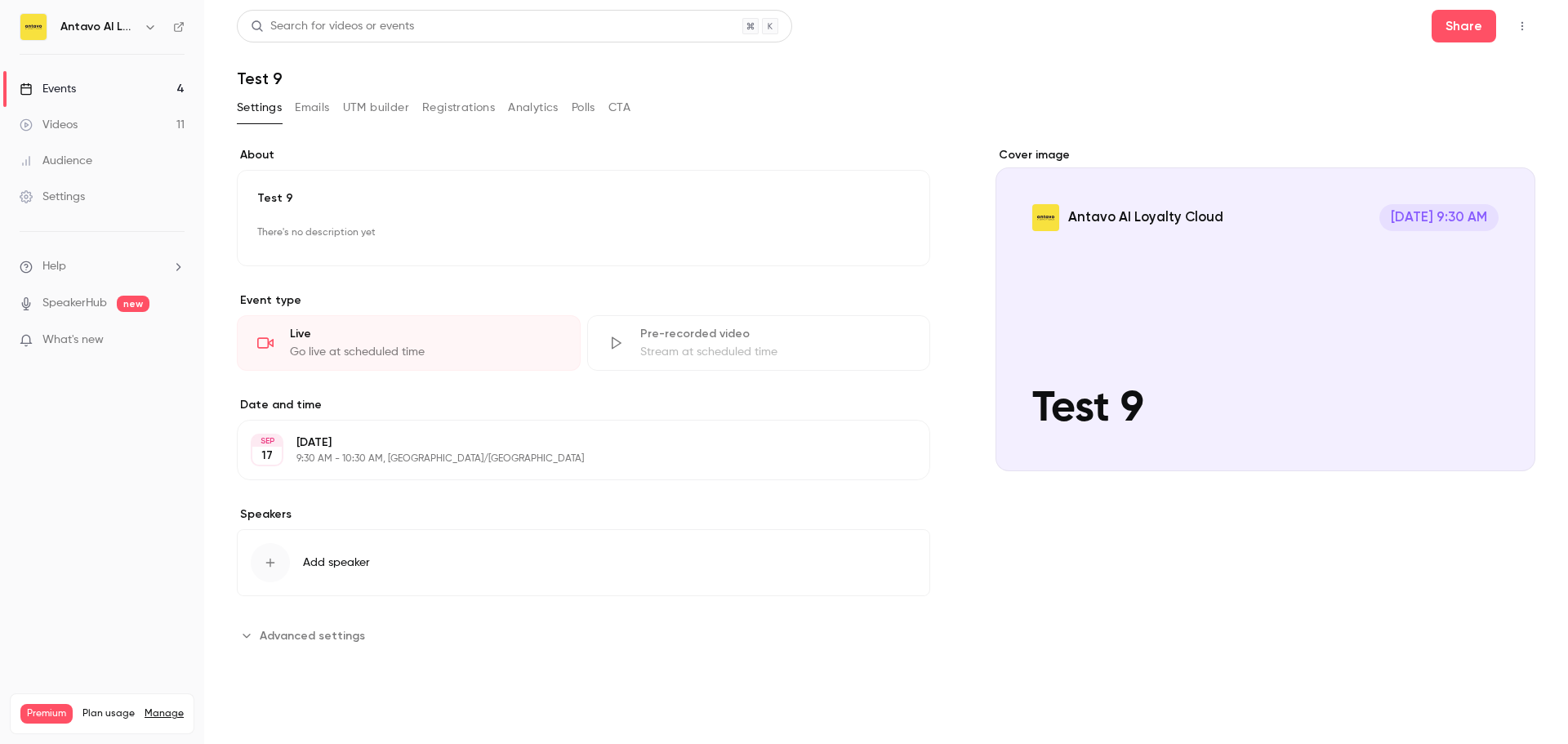
scroll to position [0, 0]
click at [82, 96] on link "Events 4" at bounding box center [102, 89] width 204 height 36
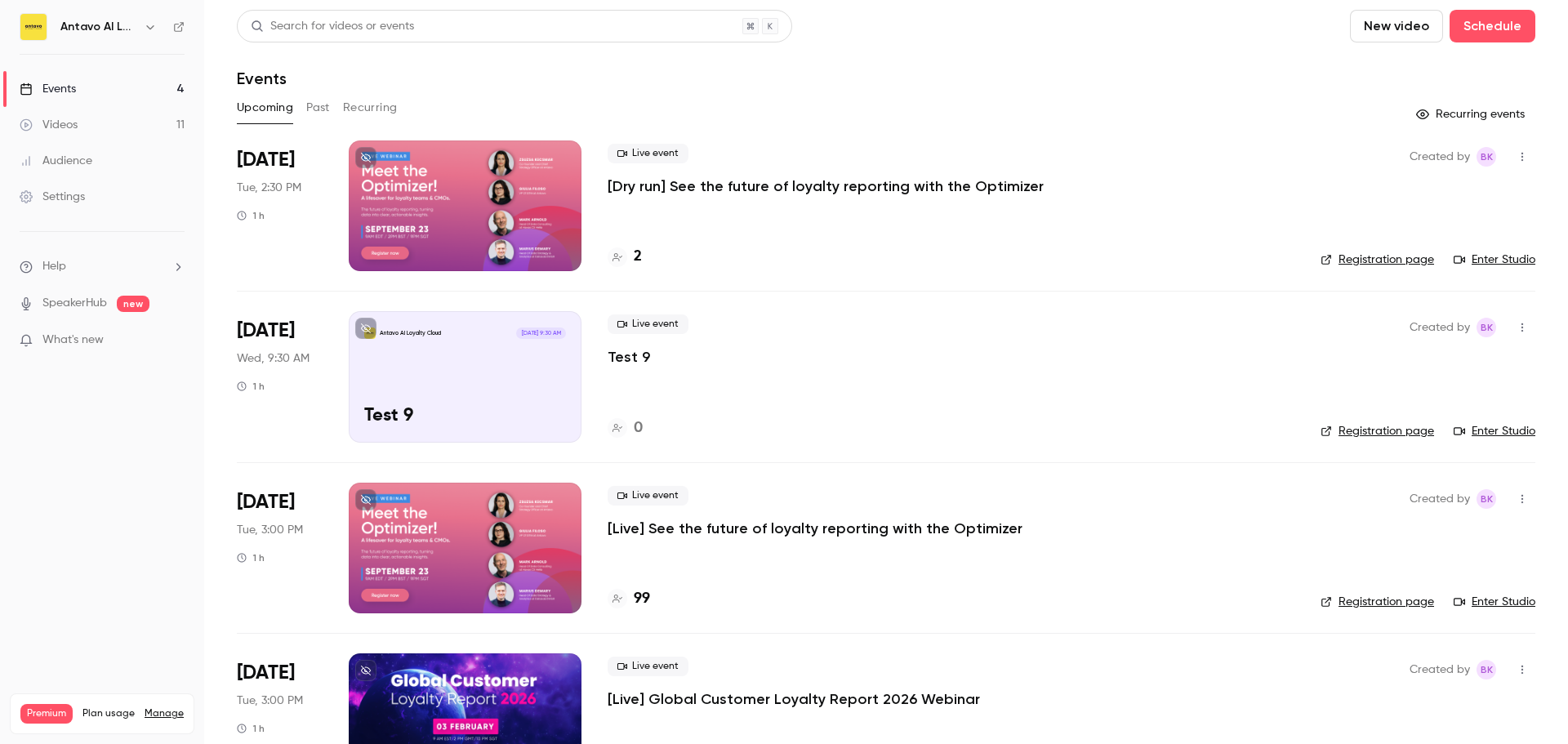
click at [1478, 261] on link "Enter Studio" at bounding box center [1494, 260] width 82 height 16
click at [1492, 259] on link "Enter Studio" at bounding box center [1494, 260] width 82 height 16
